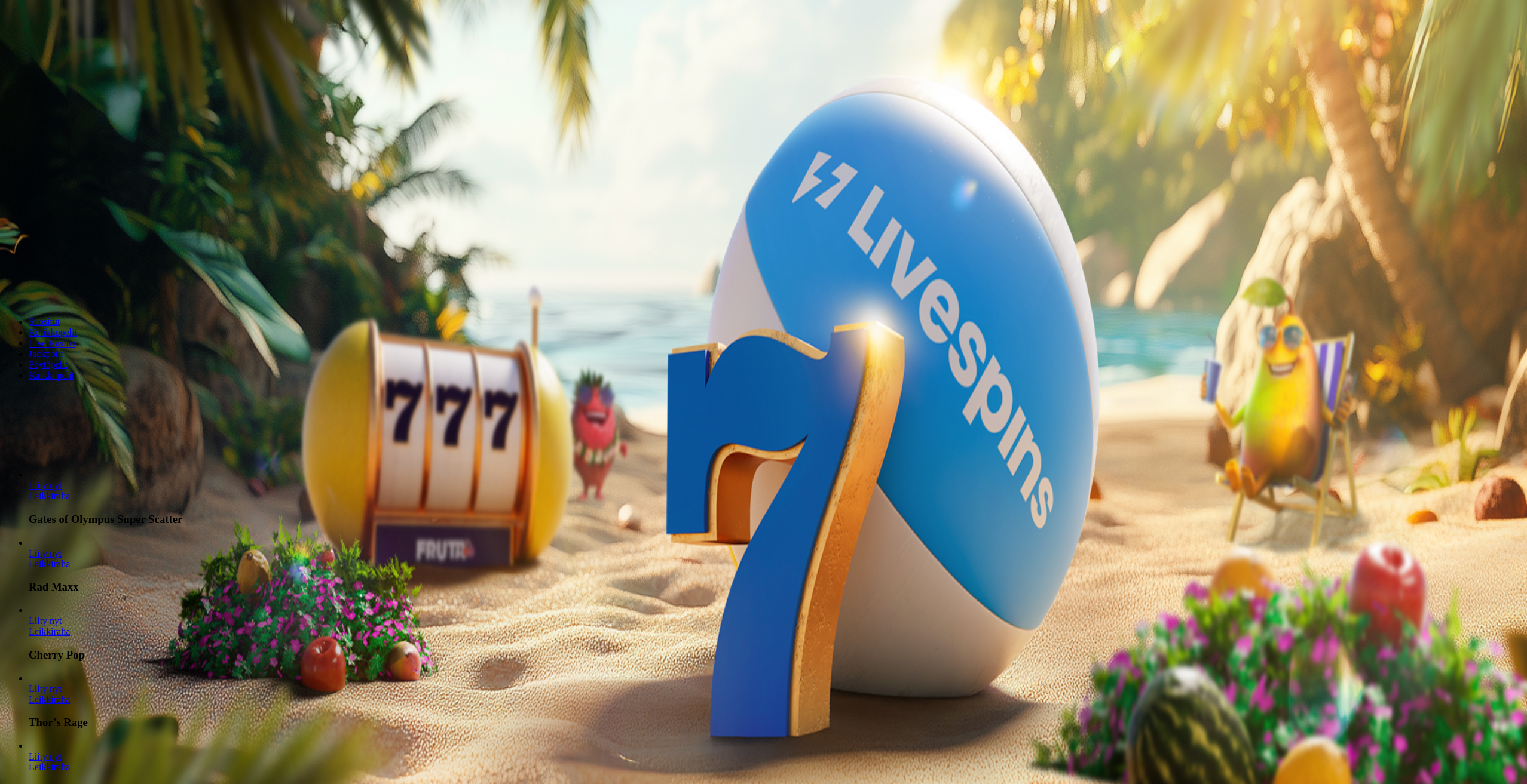
drag, startPoint x: 66, startPoint y: 522, endPoint x: 199, endPoint y: 518, distance: 133.1
click at [76, 91] on div "Talletus € 0.00 Kirjaudu Kasino Live Kasino Tarjoukset" at bounding box center [763, 64] width 1518 height 54
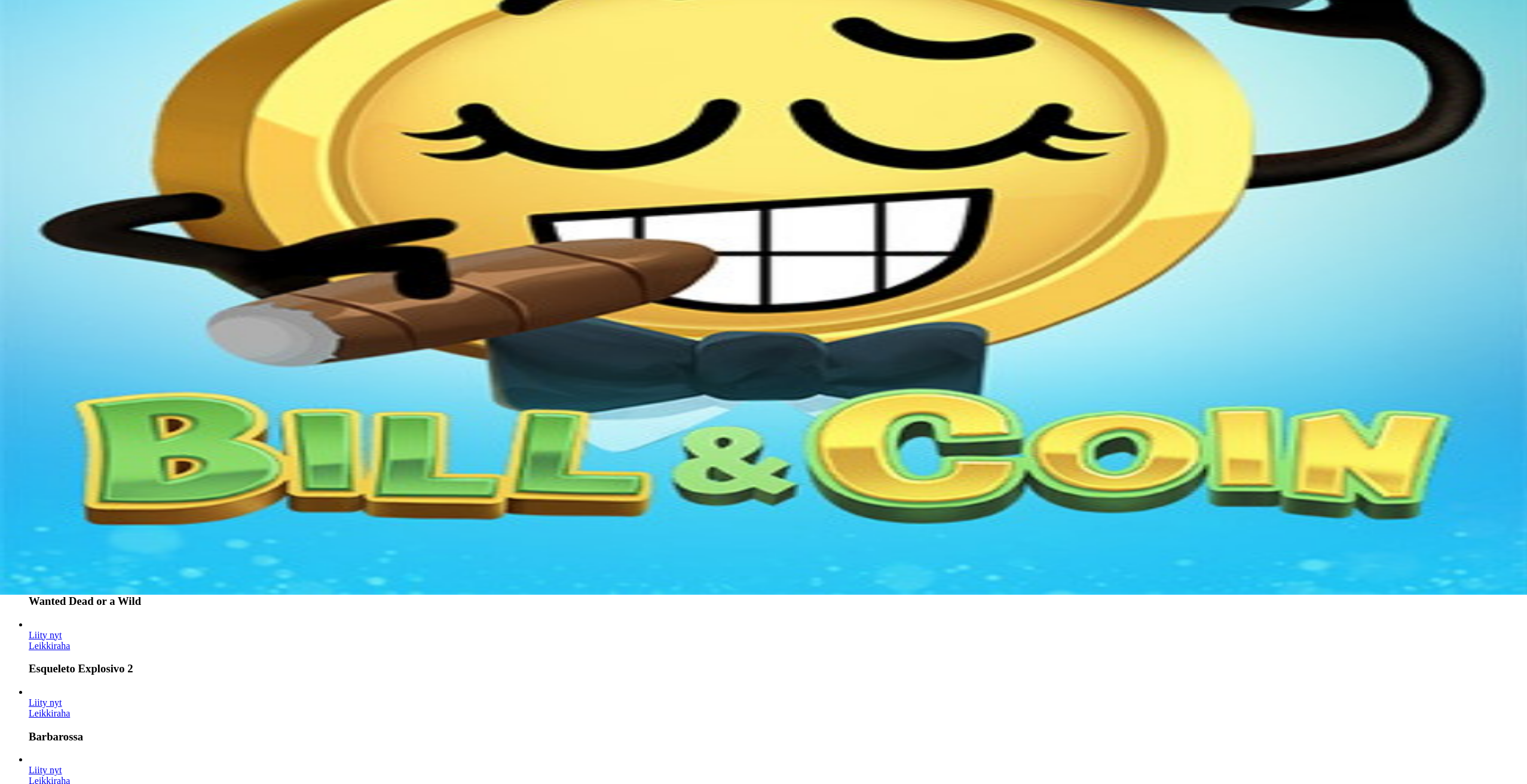
scroll to position [179, 0]
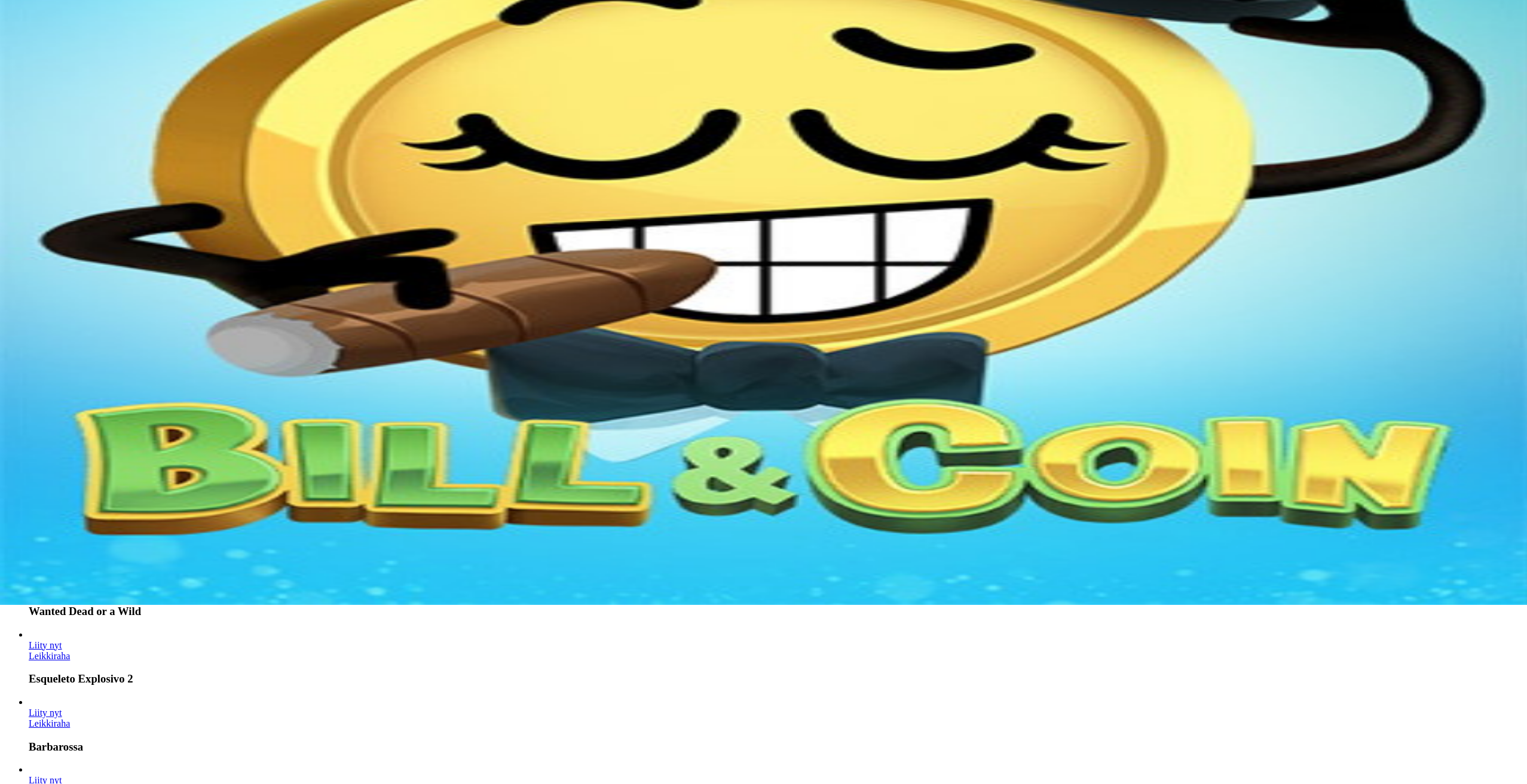
click at [90, 224] on input "Search" at bounding box center [47, 217] width 85 height 12
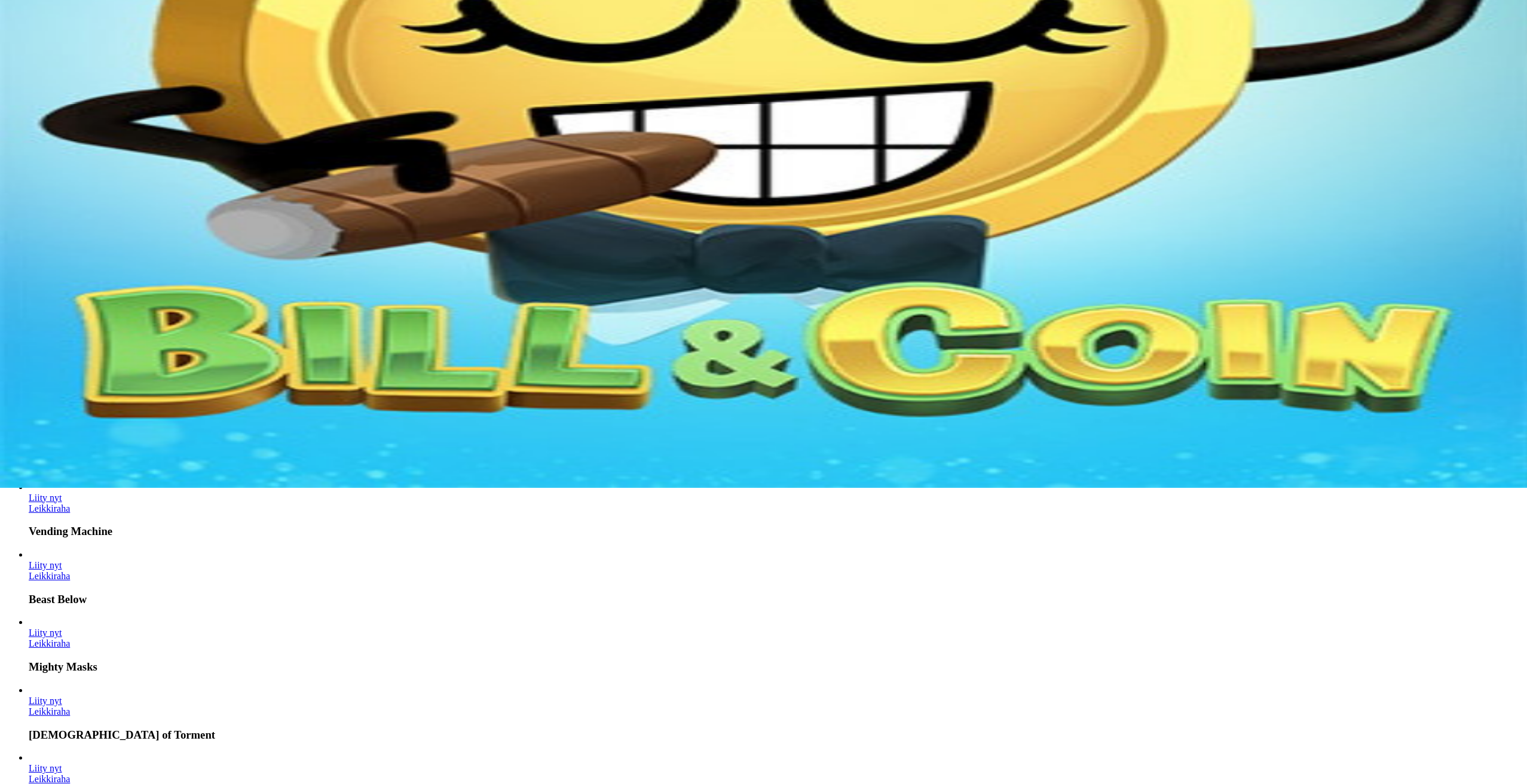
type input "*******"
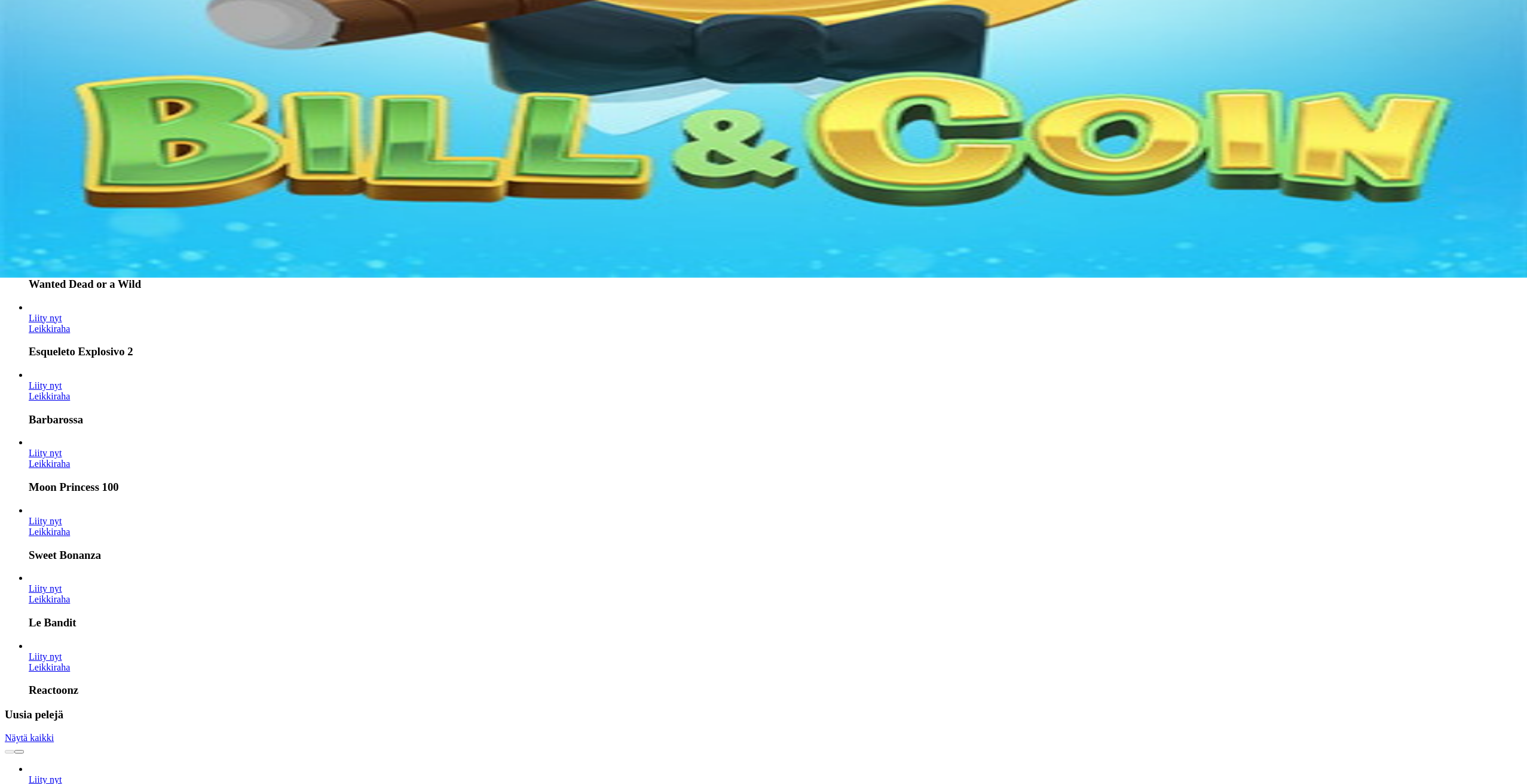
scroll to position [538, 0]
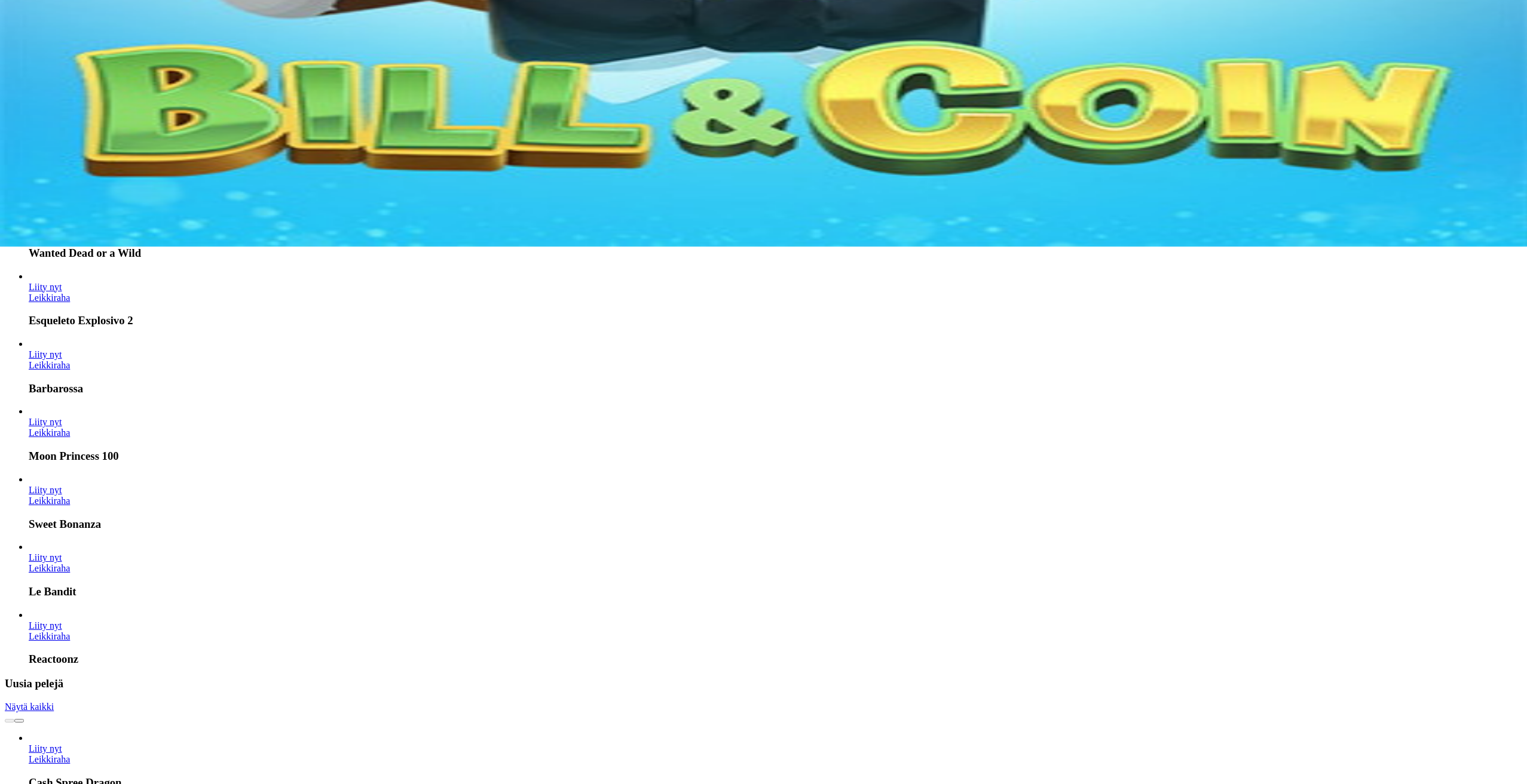
click at [54, 702] on span "Näytä kaikki" at bounding box center [29, 706] width 49 height 10
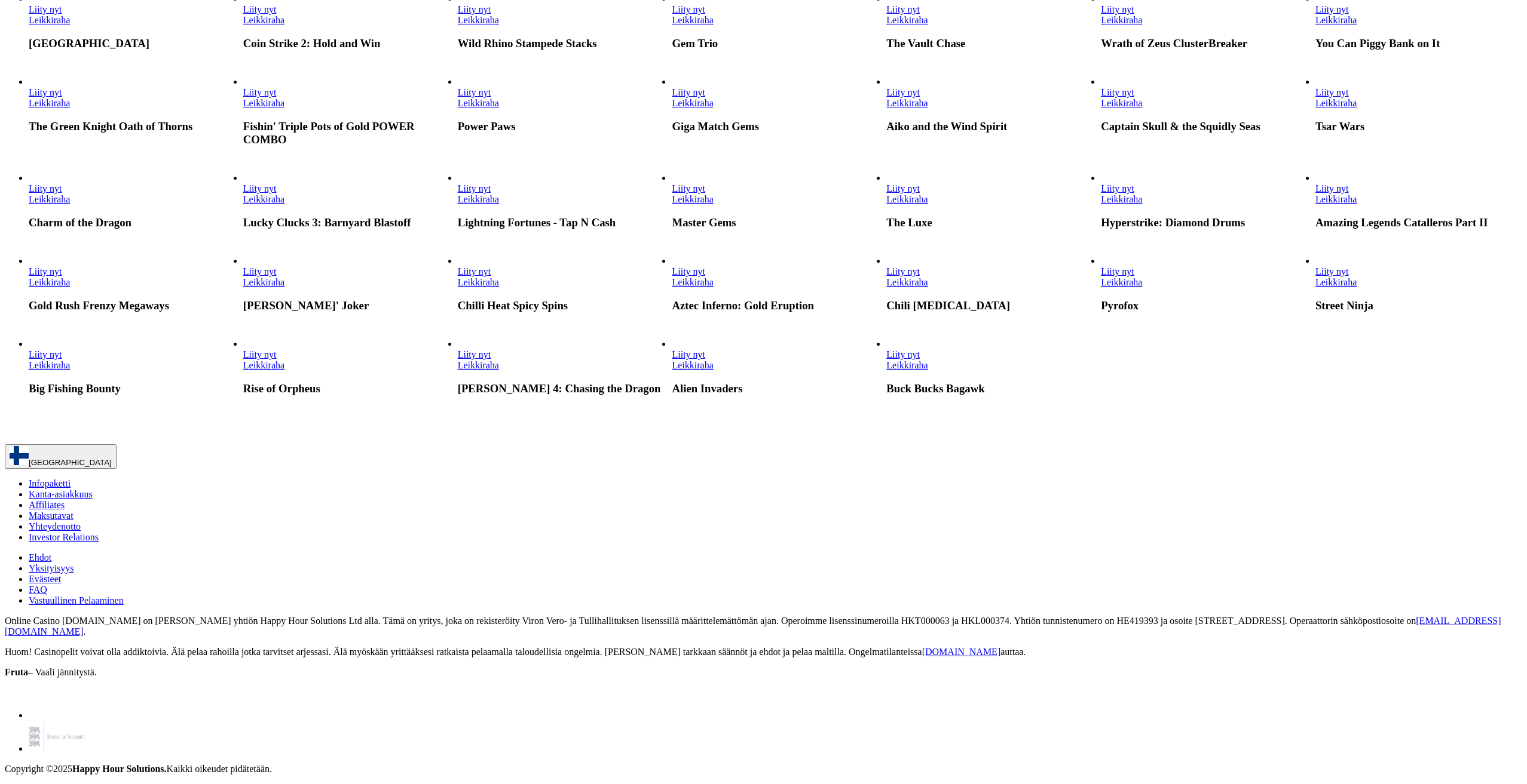
scroll to position [1194, 0]
click at [1357, 108] on link "Leikkiraha" at bounding box center [1335, 103] width 42 height 10
